Goal: Find specific page/section: Find specific page/section

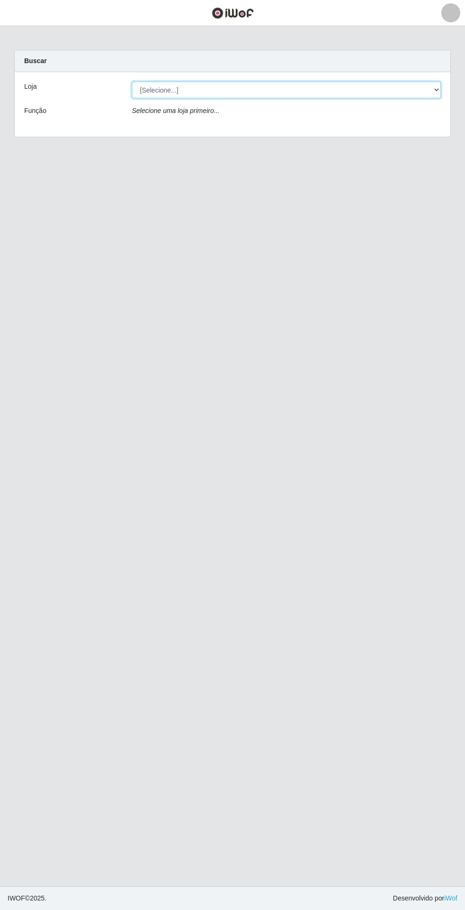
click at [325, 91] on select "[Selecione...] Extrabom - Loja 05 [GEOGRAPHIC_DATA]" at bounding box center [286, 90] width 309 height 17
select select "494"
click at [132, 82] on select "[Selecione...] Extrabom - Loja 05 [GEOGRAPHIC_DATA]" at bounding box center [286, 90] width 309 height 17
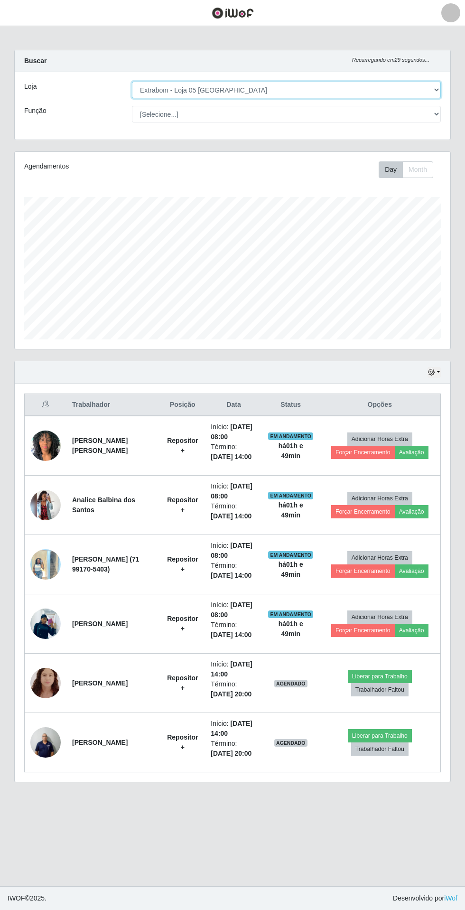
scroll to position [197, 436]
